Goal: Task Accomplishment & Management: Complete application form

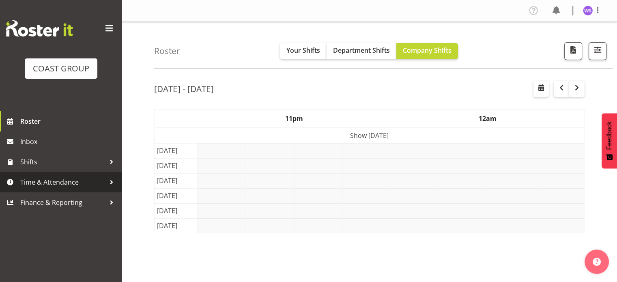
click at [58, 179] on span "Time & Attendance" at bounding box center [62, 182] width 85 height 12
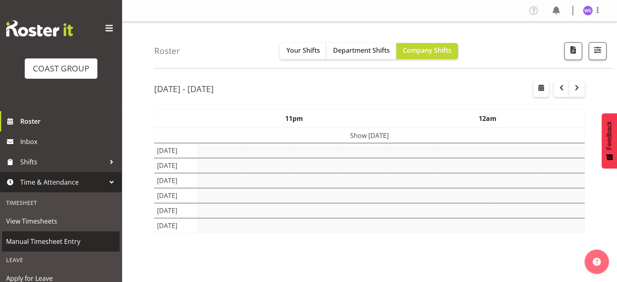
click at [40, 239] on span "Manual Timesheet Entry" at bounding box center [61, 241] width 110 height 12
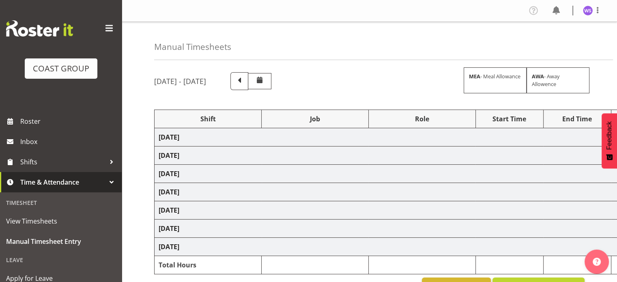
select select "62216"
select select "6648"
select select "62216"
select select "6648"
select select "62216"
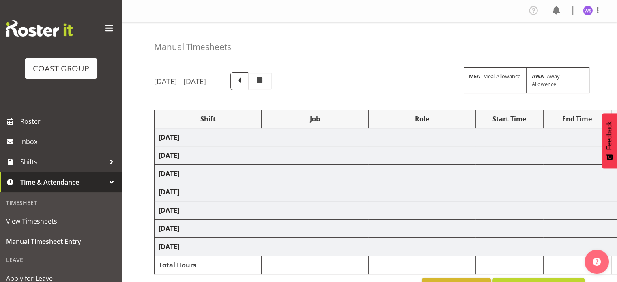
select select "6648"
select select "62216"
select select "6648"
select select "62216"
select select "6648"
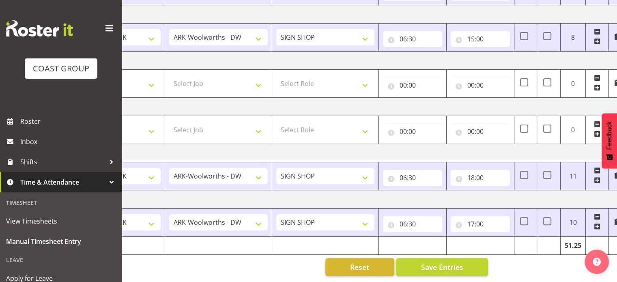
scroll to position [0, 97]
click at [480, 172] on input "18:00" at bounding box center [479, 178] width 59 height 16
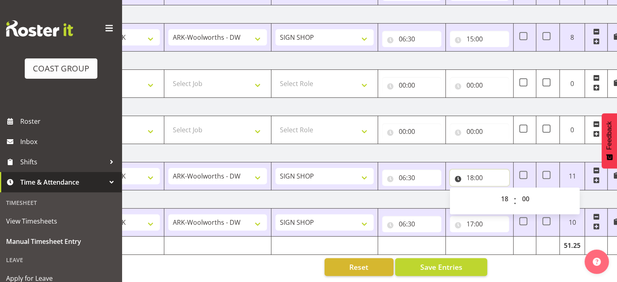
click at [471, 172] on input "18:00" at bounding box center [479, 178] width 59 height 16
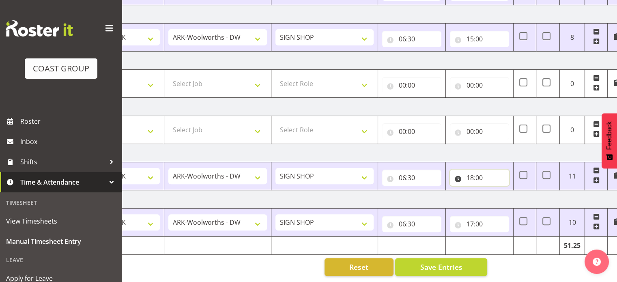
click at [471, 172] on input "18:00" at bounding box center [479, 178] width 59 height 16
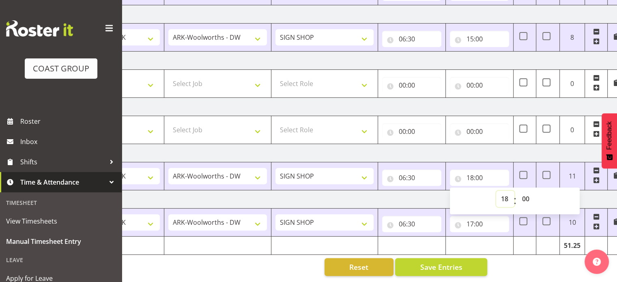
click at [505, 194] on select "00 01 02 03 04 05 06 07 08 09 10 11 12 13 14 15 16 17 18 19 20 21 22 23" at bounding box center [505, 199] width 18 height 16
select select "17"
click at [496, 191] on select "00 01 02 03 04 05 06 07 08 09 10 11 12 13 14 15 16 17 18 19 20 21 22 23" at bounding box center [505, 199] width 18 height 16
type input "17:00"
click at [526, 196] on select "00 01 02 03 04 05 06 07 08 09 10 11 12 13 14 15 16 17 18 19 20 21 22 23 24 25 2…" at bounding box center [526, 199] width 18 height 16
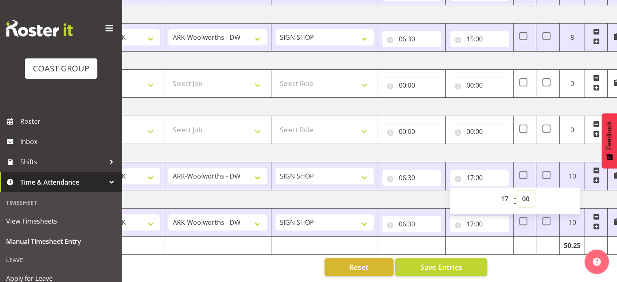
select select "30"
click at [517, 191] on select "00 01 02 03 04 05 06 07 08 09 10 11 12 13 14 15 16 17 18 19 20 21 22 23 24 25 2…" at bounding box center [526, 199] width 18 height 16
type input "17:30"
click at [549, 171] on span at bounding box center [546, 175] width 8 height 8
click at [548, 172] on input "checkbox" at bounding box center [544, 174] width 5 height 5
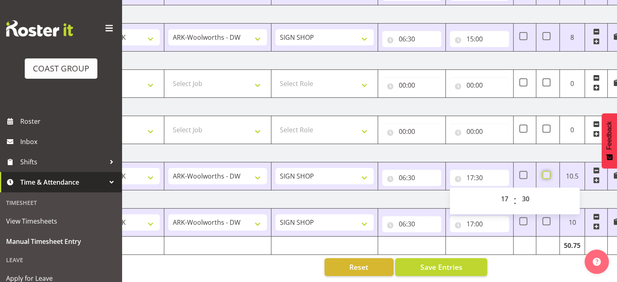
checkbox input "true"
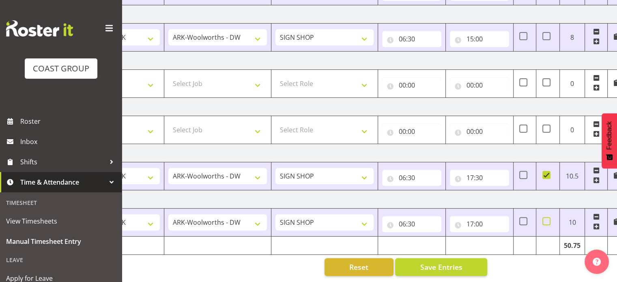
click at [544, 217] on span at bounding box center [546, 221] width 8 height 8
click at [544, 219] on input "checkbox" at bounding box center [544, 221] width 5 height 5
checkbox input "true"
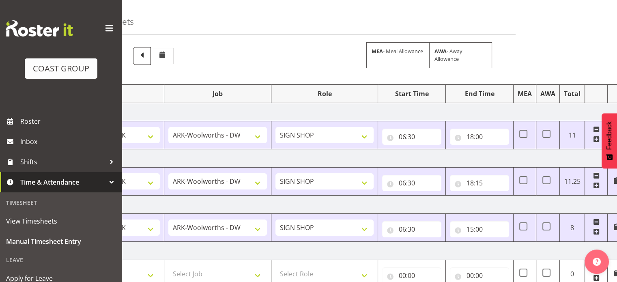
scroll to position [0, 0]
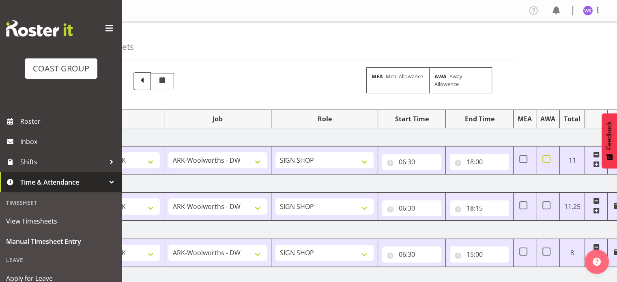
click at [546, 158] on span at bounding box center [546, 159] width 8 height 8
click at [546, 158] on input "checkbox" at bounding box center [544, 159] width 5 height 5
checkbox input "true"
click at [544, 207] on span at bounding box center [546, 205] width 8 height 8
click at [544, 207] on input "checkbox" at bounding box center [544, 205] width 5 height 5
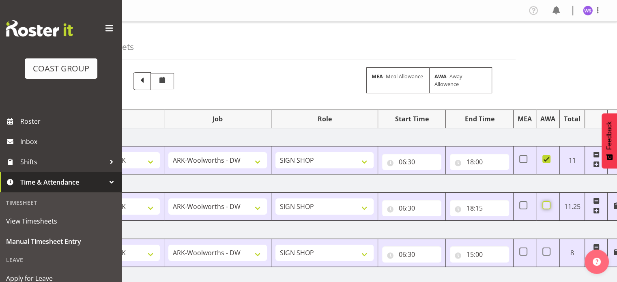
checkbox input "true"
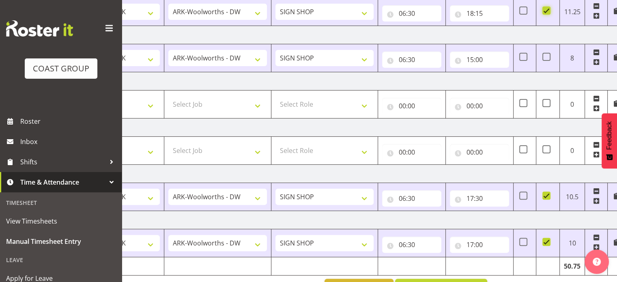
scroll to position [220, 0]
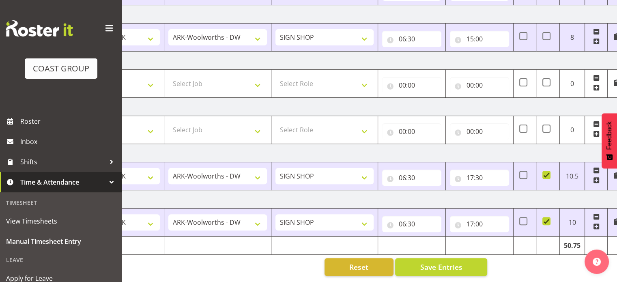
click at [547, 171] on span at bounding box center [546, 175] width 8 height 8
click at [547, 172] on input "checkbox" at bounding box center [544, 174] width 5 height 5
checkbox input "false"
click at [546, 217] on span at bounding box center [546, 221] width 8 height 8
click at [546, 219] on input "checkbox" at bounding box center [544, 221] width 5 height 5
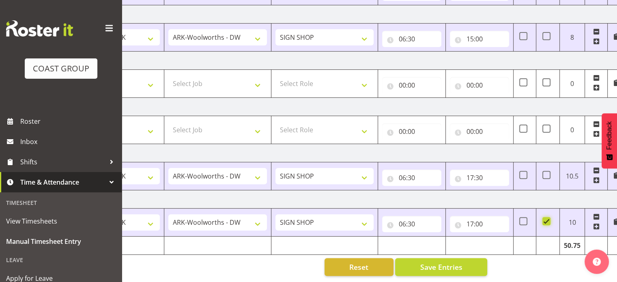
checkbox input "false"
click at [431, 262] on span "Save Entries" at bounding box center [441, 267] width 42 height 11
click at [440, 262] on span "Save Entries" at bounding box center [441, 267] width 42 height 11
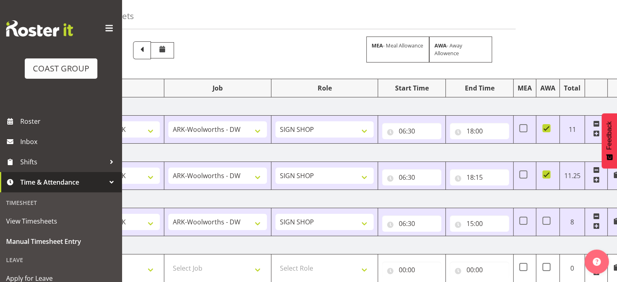
scroll to position [0, 0]
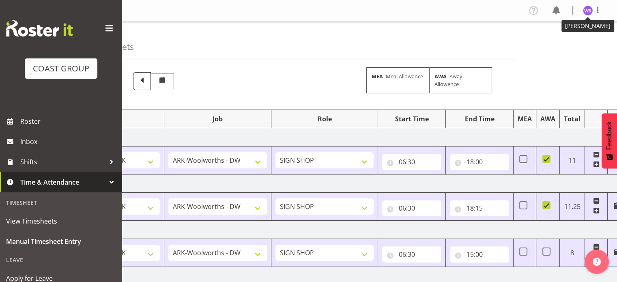
click at [587, 9] on img at bounding box center [588, 11] width 10 height 10
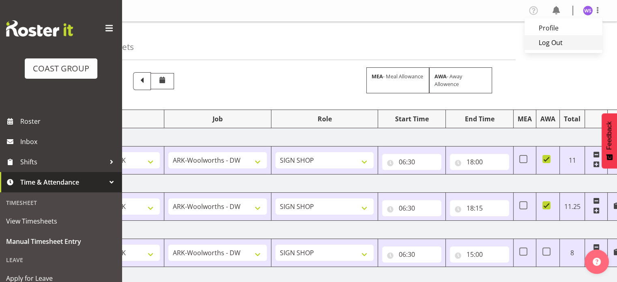
click at [554, 47] on link "Log Out" at bounding box center [564, 42] width 78 height 15
